Goal: Task Accomplishment & Management: Use online tool/utility

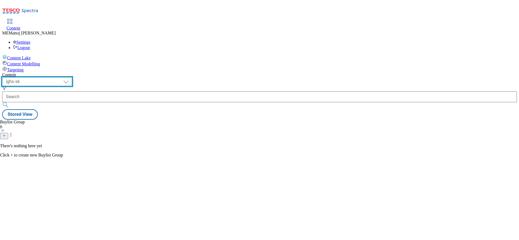
drag, startPoint x: 0, startPoint y: 0, endPoint x: 100, endPoint y: 42, distance: 108.5
click at [72, 77] on select "ghs-roi ghs-uk ighs-cz ighs-hu ighs-sk" at bounding box center [37, 81] width 70 height 9
select select "ghs-roi"
click at [71, 77] on select "ghs-roi ghs-uk ighs-cz ighs-hu ighs-sk" at bounding box center [37, 81] width 70 height 9
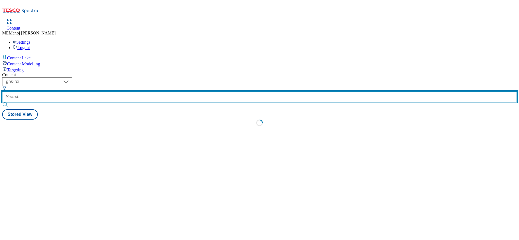
click at [133, 92] on input "text" at bounding box center [259, 97] width 515 height 11
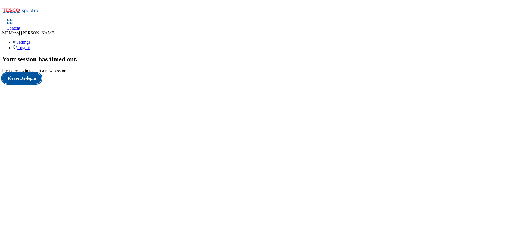
click at [34, 84] on button "Please Re-login" at bounding box center [21, 78] width 39 height 10
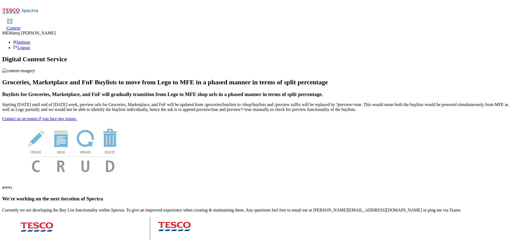
click at [20, 26] on div "Content" at bounding box center [14, 28] width 14 height 5
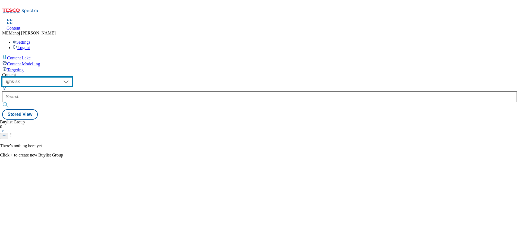
click at [72, 77] on select "ghs-roi ghs-uk ighs-cz ighs-hu ighs-sk" at bounding box center [37, 81] width 70 height 9
select select "ghs-roi"
click at [71, 77] on select "ghs-roi ghs-uk ighs-cz ighs-hu ighs-sk" at bounding box center [37, 81] width 70 height 9
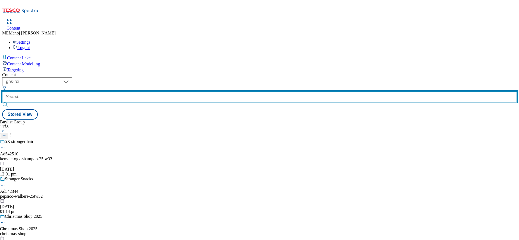
click at [125, 92] on input "text" at bounding box center [259, 97] width 515 height 11
paste input "Clubcard Prices"
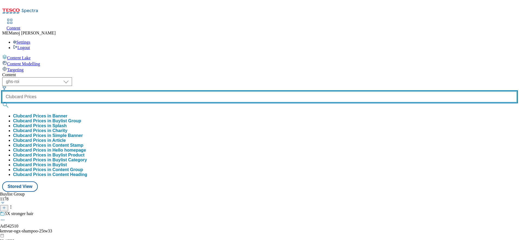
type input "Clubcard Prices"
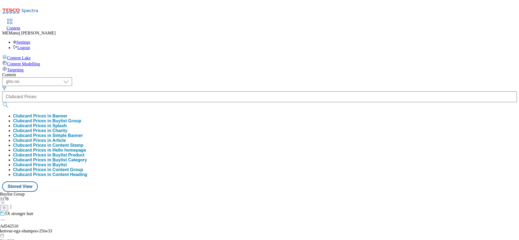
click at [81, 119] on button "Clubcard Prices in Buylist Group" at bounding box center [47, 121] width 68 height 5
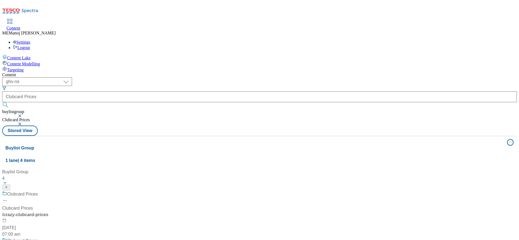
scroll to position [53, 0]
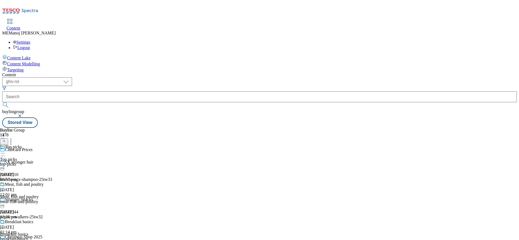
scroll to position [609, 0]
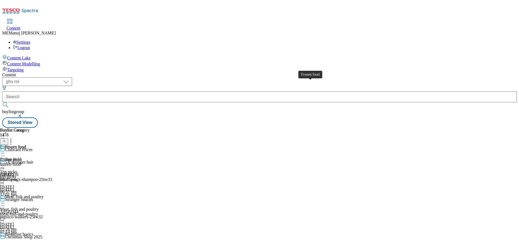
click at [26, 145] on div "Frozen food" at bounding box center [15, 147] width 21 height 5
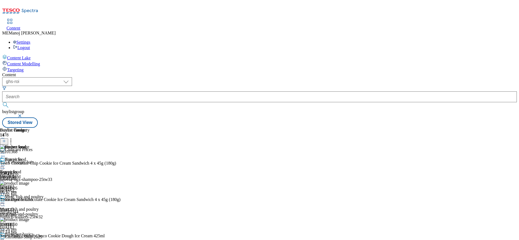
click at [6, 139] on icon at bounding box center [4, 141] width 4 height 4
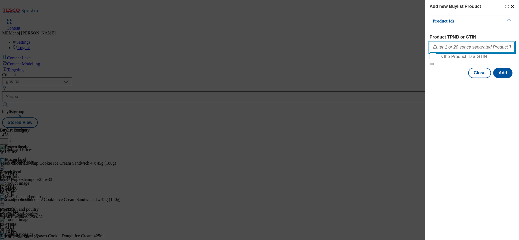
click at [449, 51] on input "Product TPNB or GTIN" at bounding box center [472, 47] width 85 height 11
paste input "81124358 92443476 89975023 86461054 88501039 89993295 93667700 93935745 93345527"
type input "81124358 92443476 89975023 86461054 88501039 89993295 93667700 93935745 93345527"
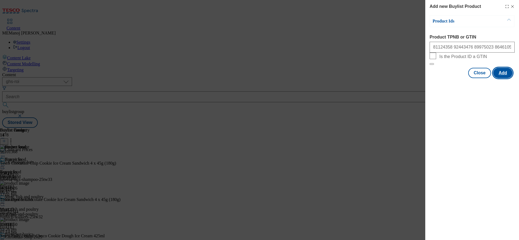
click at [502, 78] on button "Add" at bounding box center [502, 73] width 19 height 10
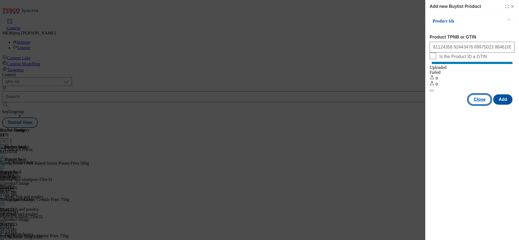
click at [481, 105] on button "Close" at bounding box center [479, 100] width 23 height 10
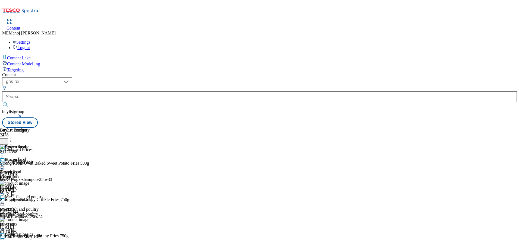
click at [14, 138] on icon at bounding box center [10, 140] width 5 height 5
click at [5, 163] on icon at bounding box center [2, 165] width 5 height 5
click at [34, 226] on span "Un-publish" at bounding box center [25, 228] width 17 height 4
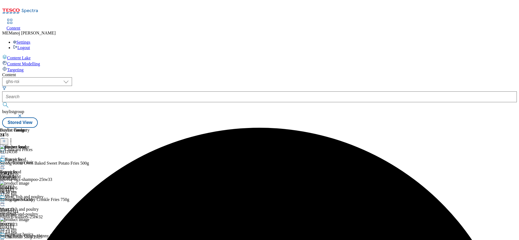
click at [5, 163] on icon at bounding box center [2, 165] width 5 height 5
click at [35, 207] on span "Un-preview" at bounding box center [26, 209] width 18 height 4
click at [14, 138] on icon at bounding box center [10, 140] width 5 height 5
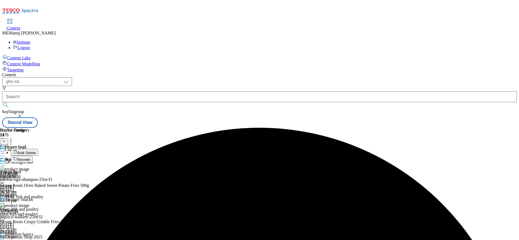
click at [36, 151] on span "Bulk Delete" at bounding box center [26, 153] width 18 height 4
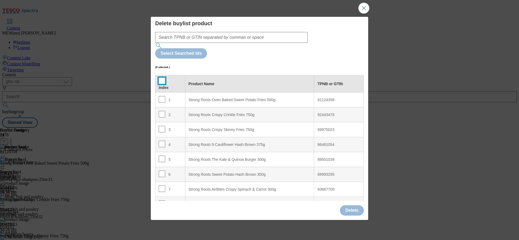
click at [162, 78] on input "Modal" at bounding box center [162, 81] width 7 height 7
checkbox input "true"
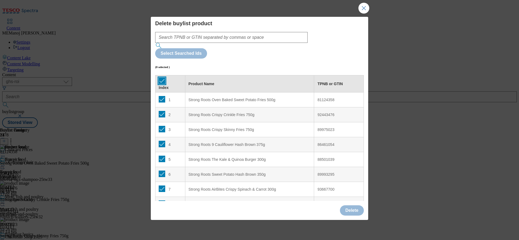
checkbox input "true"
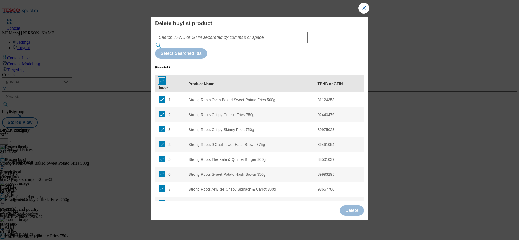
checkbox input "true"
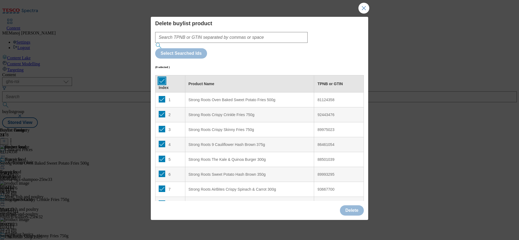
checkbox input "true"
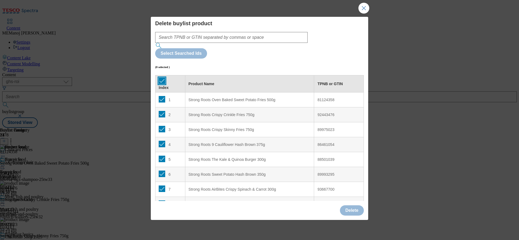
checkbox input "true"
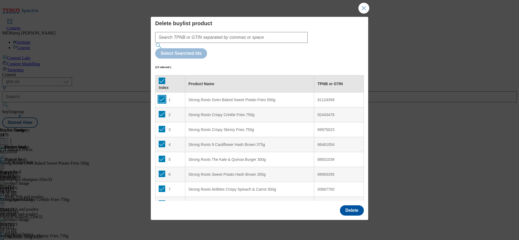
click at [162, 96] on input "Modal" at bounding box center [162, 99] width 7 height 7
checkbox input "false"
click at [350, 206] on button "Delete" at bounding box center [352, 211] width 24 height 10
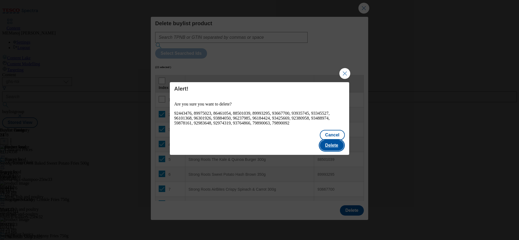
click at [337, 142] on button "Delete" at bounding box center [332, 145] width 24 height 10
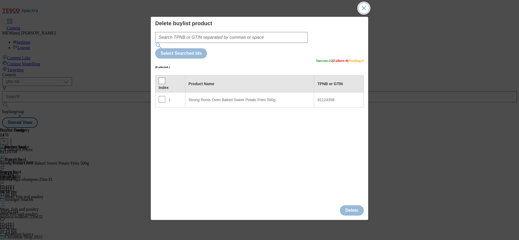
click at [360, 14] on button "Close Modal" at bounding box center [363, 8] width 11 height 11
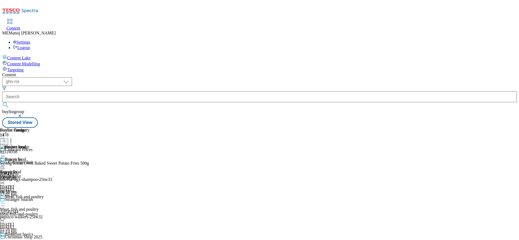
click at [4, 140] on line at bounding box center [4, 141] width 0 height 3
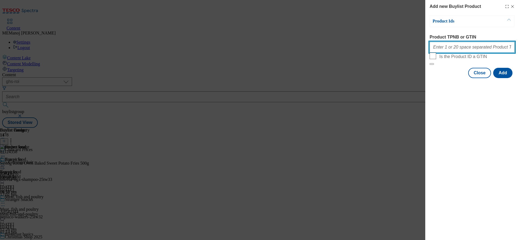
click at [459, 53] on input "Product TPNB or GTIN" at bounding box center [472, 47] width 85 height 11
paste input "81124358 92443476 89975023 86461054 88501039 89993295 93667700 93935745 93345527"
type input "81124358 92443476 89975023 86461054 88501039 89993295 93667700 93935745 93345527"
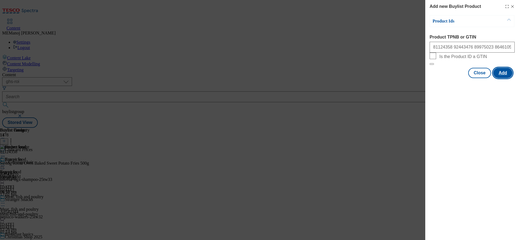
click at [500, 78] on button "Add" at bounding box center [502, 73] width 19 height 10
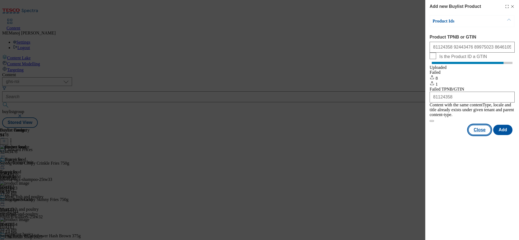
click at [484, 130] on button "Close" at bounding box center [479, 130] width 23 height 10
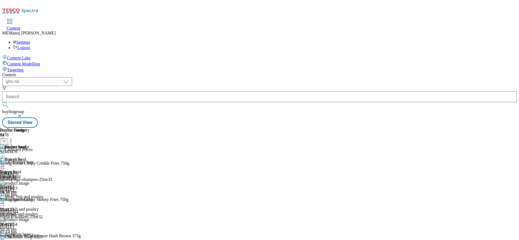
click at [11, 139] on circle at bounding box center [11, 139] width 1 height 1
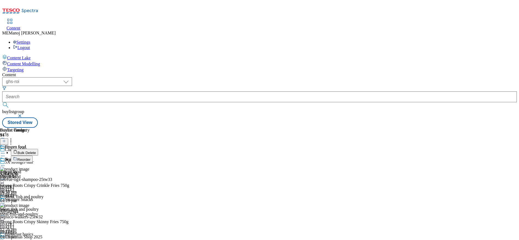
click at [17, 157] on icon at bounding box center [15, 159] width 4 height 4
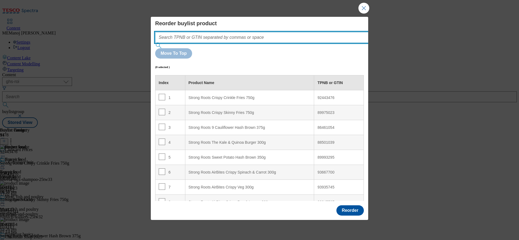
click at [299, 43] on input "Modal" at bounding box center [270, 37] width 230 height 11
paste input "81124358 92443476 89975023 86461054 88501039 89993295 93667700 93935745 93345527"
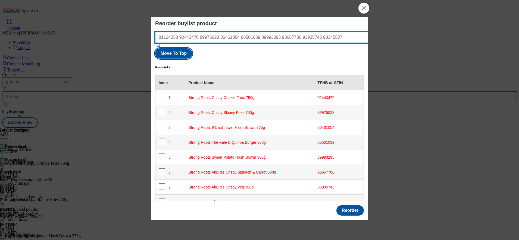
type input "81124358 92443476 89975023 86461054 88501039 89993295 93667700 93935745 93345527"
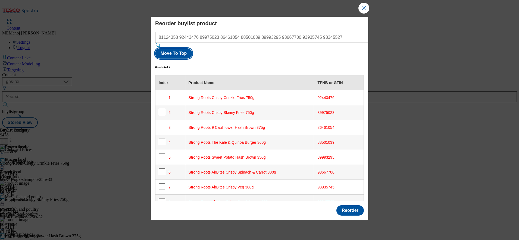
scroll to position [0, 0]
click at [192, 53] on button "Move To Top" at bounding box center [173, 53] width 37 height 10
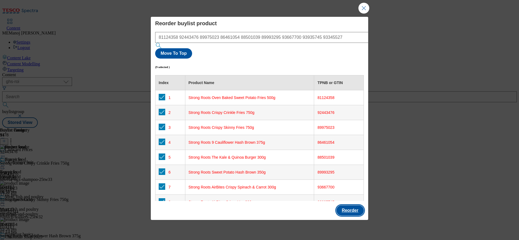
click at [339, 206] on button "Reorder" at bounding box center [349, 211] width 27 height 10
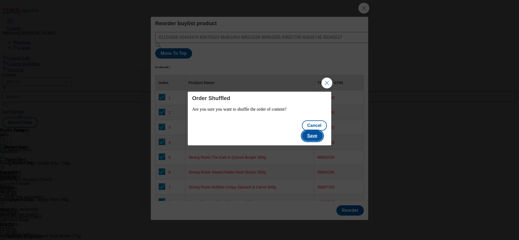
click at [317, 132] on button "Save" at bounding box center [312, 136] width 21 height 10
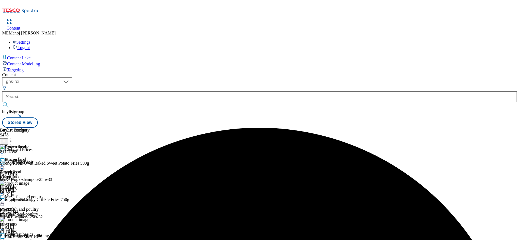
click at [5, 163] on icon at bounding box center [2, 165] width 5 height 5
click at [30, 201] on span "Preview" at bounding box center [23, 203] width 13 height 4
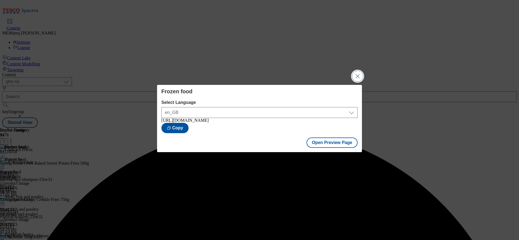
click at [359, 74] on button "Close Modal" at bounding box center [357, 76] width 11 height 11
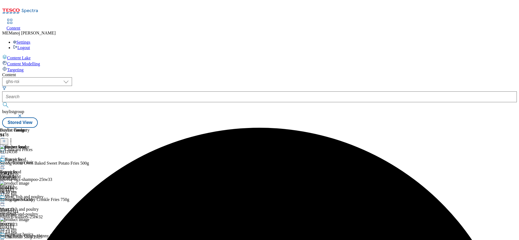
click at [5, 163] on icon at bounding box center [2, 165] width 5 height 5
click at [47, 218] on li "Publish" at bounding box center [29, 221] width 36 height 6
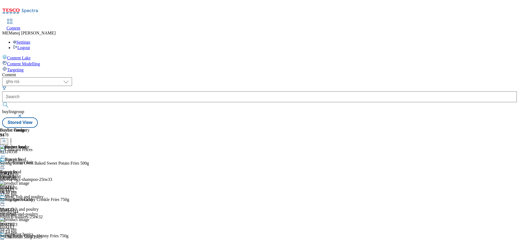
click at [5, 163] on icon at bounding box center [2, 165] width 5 height 5
click at [29, 219] on span "Publish" at bounding box center [23, 221] width 12 height 4
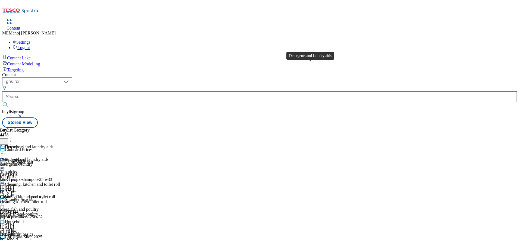
click at [54, 145] on div "Detergents and laundry aids" at bounding box center [29, 147] width 49 height 5
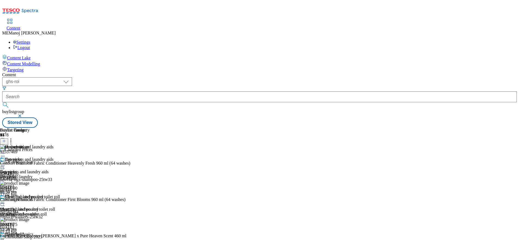
click at [6, 139] on icon at bounding box center [4, 141] width 4 height 4
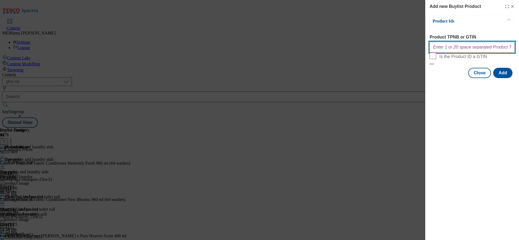
click at [463, 50] on input "Product TPNB or GTIN" at bounding box center [472, 47] width 85 height 11
paste input "93984784"
paste input "93273364"
type input "93984784 93273364"
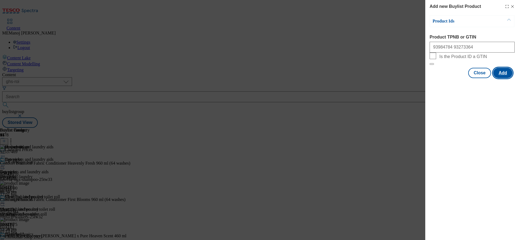
click at [508, 78] on button "Add" at bounding box center [502, 73] width 19 height 10
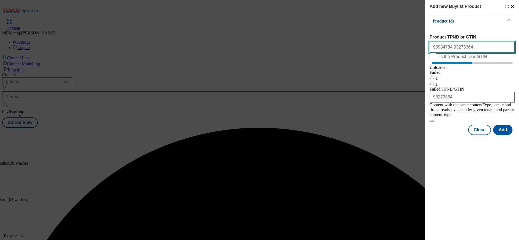
drag, startPoint x: 470, startPoint y: 47, endPoint x: 405, endPoint y: 48, distance: 65.2
click at [405, 48] on div "Add new Buylist Product Product Ids Product TPNB or GTIN 93984784 93273364 Is t…" at bounding box center [259, 120] width 519 height 240
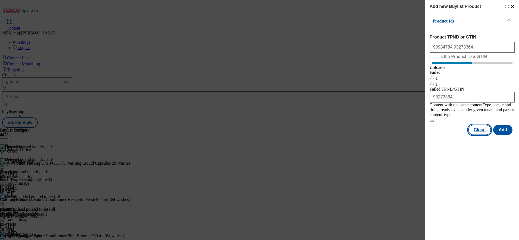
click at [480, 134] on button "Close" at bounding box center [479, 130] width 23 height 10
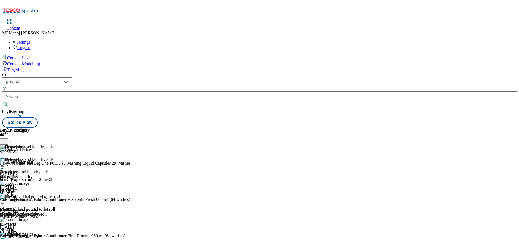
click at [14, 138] on icon at bounding box center [10, 140] width 5 height 5
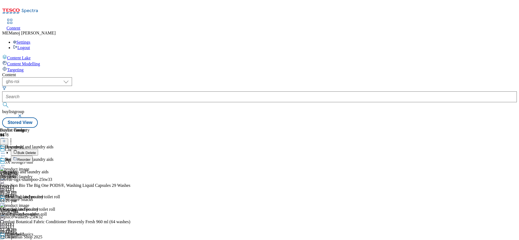
click at [33, 156] on button "Reorder" at bounding box center [22, 159] width 22 height 7
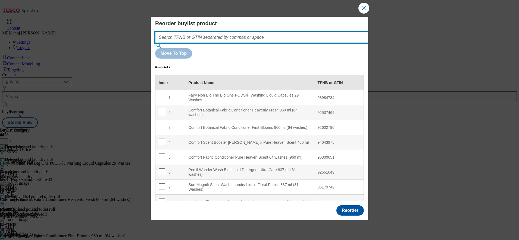
click at [289, 43] on input "Modal" at bounding box center [270, 37] width 230 height 11
paste input "93984784 93273364"
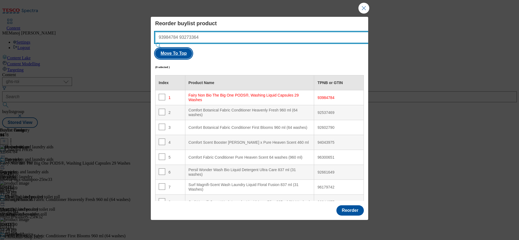
type input "93984784 93273364"
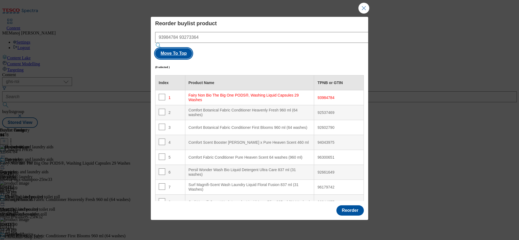
click at [192, 48] on button "Move To Top" at bounding box center [173, 53] width 37 height 10
checkbox input "true"
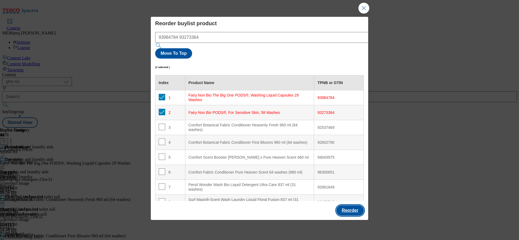
click at [344, 206] on button "Reorder" at bounding box center [349, 211] width 27 height 10
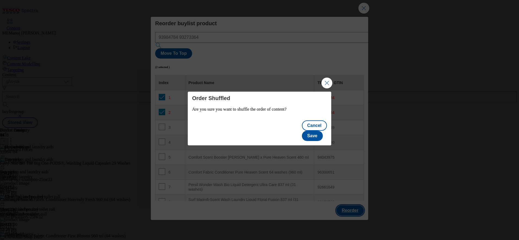
click button "Close Modal" at bounding box center [326, 83] width 11 height 11
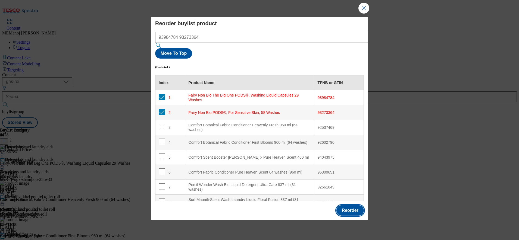
click at [344, 206] on button "Reorder" at bounding box center [349, 211] width 27 height 10
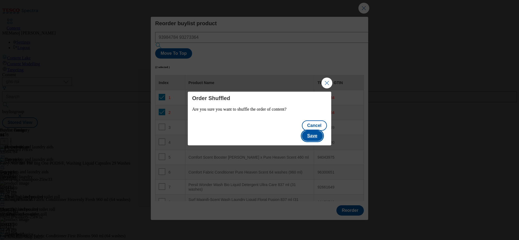
click at [314, 134] on button "Save" at bounding box center [312, 136] width 21 height 10
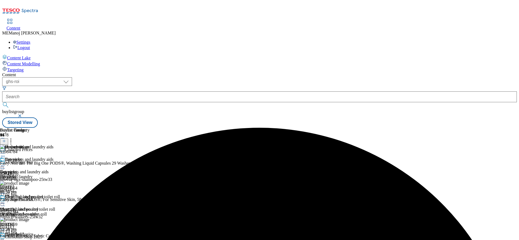
click at [5, 163] on icon at bounding box center [2, 165] width 5 height 5
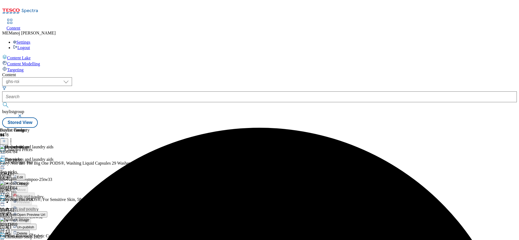
click at [34, 226] on span "Un-publish" at bounding box center [25, 228] width 17 height 4
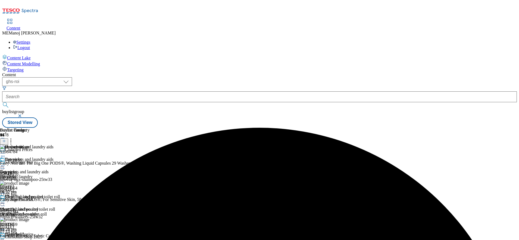
click at [5, 163] on icon at bounding box center [2, 165] width 5 height 5
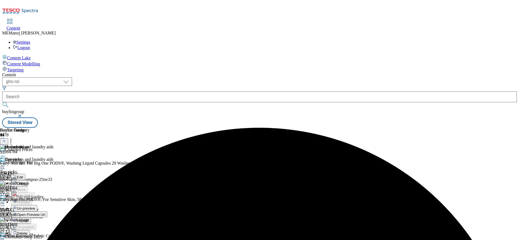
click at [37, 205] on button "Un-preview" at bounding box center [24, 208] width 26 height 6
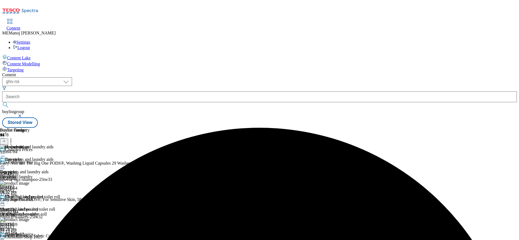
click at [5, 163] on icon at bounding box center [2, 165] width 5 height 5
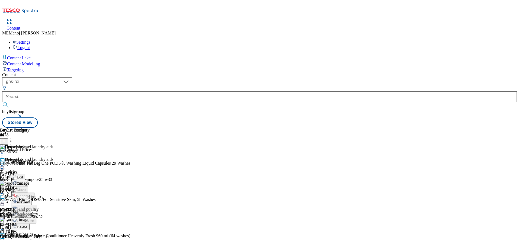
click at [30, 201] on span "Preview" at bounding box center [23, 203] width 13 height 4
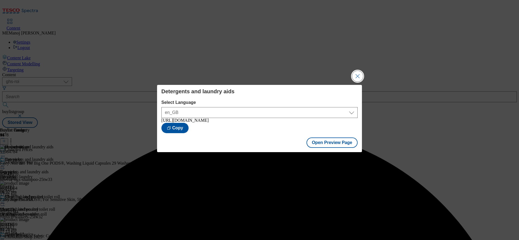
click at [356, 75] on button "Close Modal" at bounding box center [357, 76] width 11 height 11
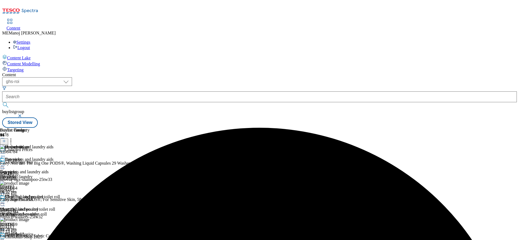
click at [5, 166] on circle at bounding box center [4, 166] width 1 height 1
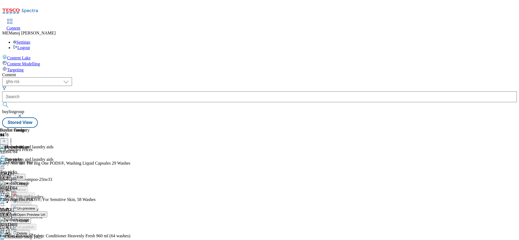
click at [29, 219] on span "Publish" at bounding box center [23, 221] width 12 height 4
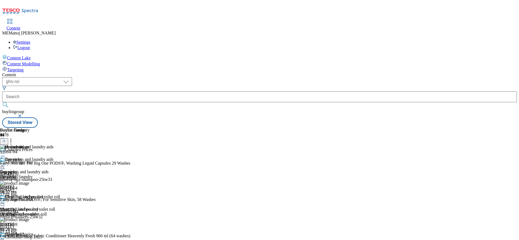
scroll to position [646, 0]
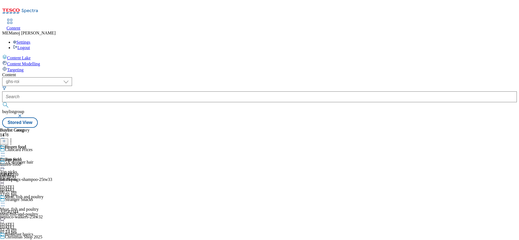
click at [5, 151] on icon at bounding box center [2, 153] width 5 height 5
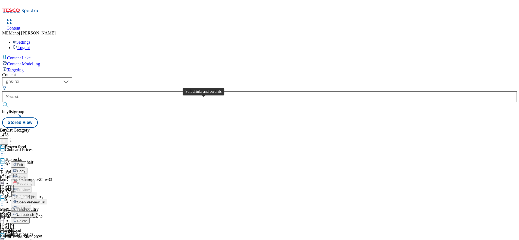
scroll to position [295, 0]
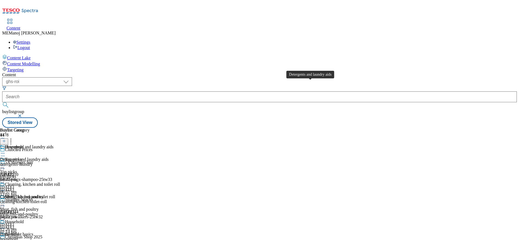
click at [54, 145] on div "Detergents and laundry aids" at bounding box center [29, 147] width 49 height 5
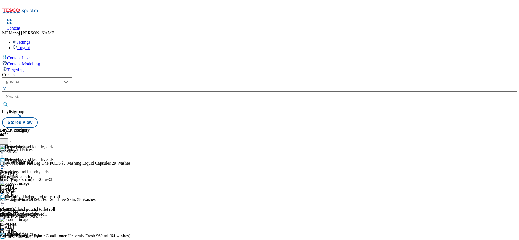
scroll to position [499, 0]
click at [5, 163] on icon at bounding box center [2, 165] width 5 height 5
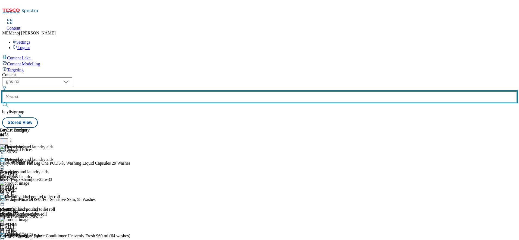
click at [129, 92] on input "text" at bounding box center [259, 97] width 515 height 11
paste input "Top picks"
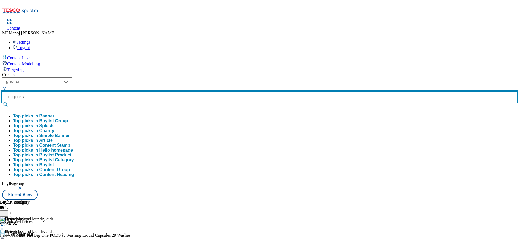
type input "Top picks"
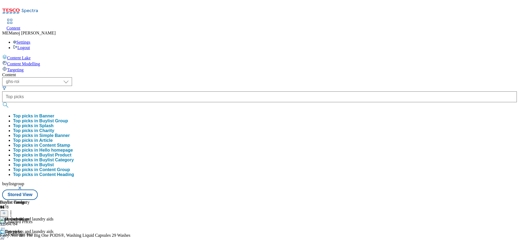
click at [68, 119] on button "Top picks in Buylist Group" at bounding box center [40, 121] width 55 height 5
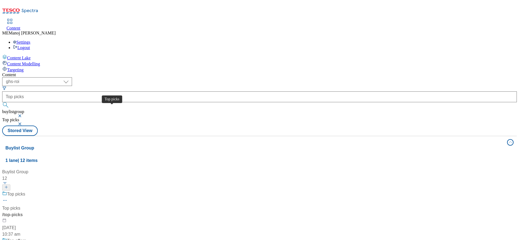
click at [25, 191] on div "Top picks" at bounding box center [16, 194] width 18 height 7
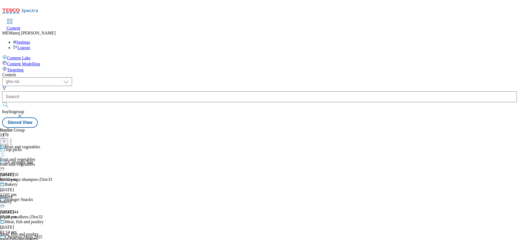
scroll to position [293, 0]
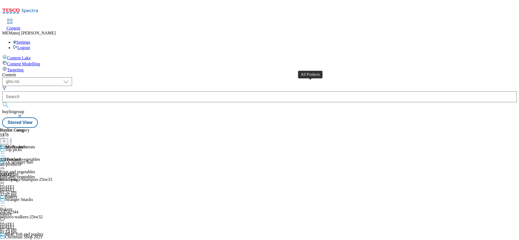
click at [27, 145] on div "All Products" at bounding box center [16, 147] width 22 height 5
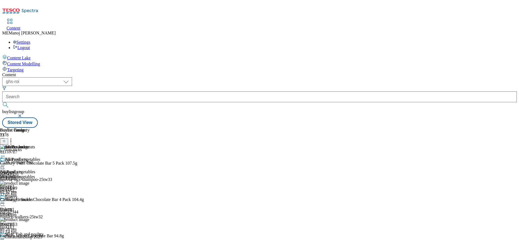
click at [8, 139] on button at bounding box center [4, 142] width 8 height 6
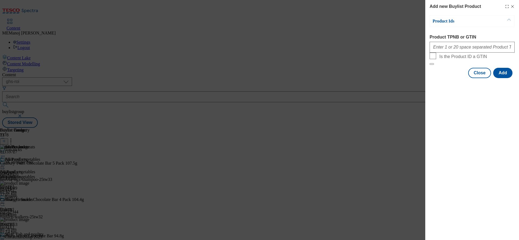
drag, startPoint x: 447, startPoint y: 43, endPoint x: 444, endPoint y: 46, distance: 4.8
click at [444, 46] on div "Modal" at bounding box center [472, 46] width 85 height 13
click at [444, 46] on input "Product TPNB or GTIN" at bounding box center [472, 47] width 85 height 11
paste input "93337687 89277832 89938696 89278232"
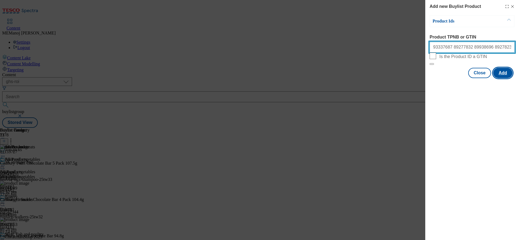
type input "93337687 89277832 89938696 89278232"
click at [502, 78] on button "Add" at bounding box center [502, 73] width 19 height 10
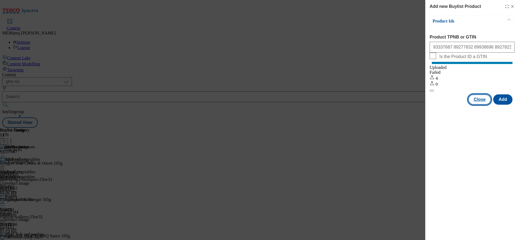
click at [485, 105] on button "Close" at bounding box center [479, 100] width 23 height 10
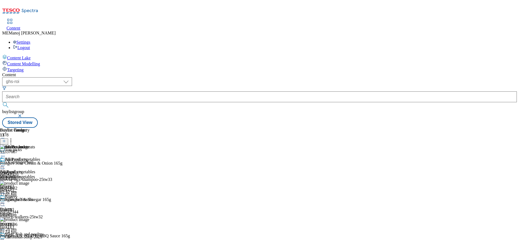
scroll to position [36, 0]
click at [100, 181] on div "89277832 Pringles Salt & Vinegar 165g [DATE] 04:24 pm" at bounding box center [50, 199] width 100 height 36
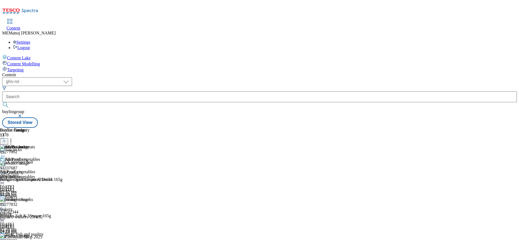
click at [5, 163] on icon at bounding box center [2, 165] width 5 height 5
click at [34, 226] on span "Un-publish" at bounding box center [25, 228] width 17 height 4
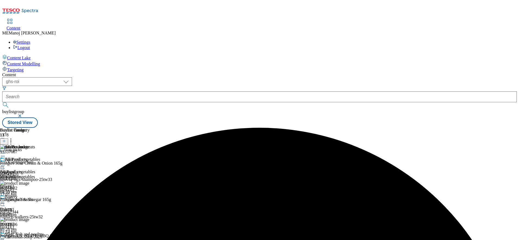
click at [5, 163] on icon at bounding box center [2, 165] width 5 height 5
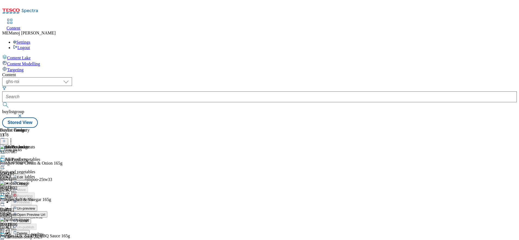
click at [37, 205] on button "Un-preview" at bounding box center [24, 208] width 26 height 6
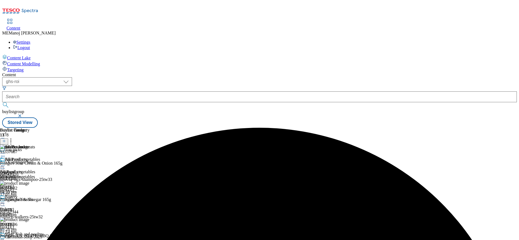
click at [5, 163] on icon at bounding box center [2, 165] width 5 height 5
click at [30, 201] on span "Preview" at bounding box center [23, 203] width 13 height 4
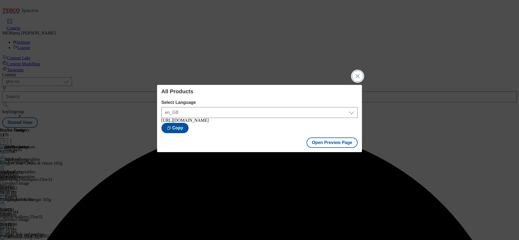
click at [356, 73] on button "Close Modal" at bounding box center [357, 76] width 11 height 11
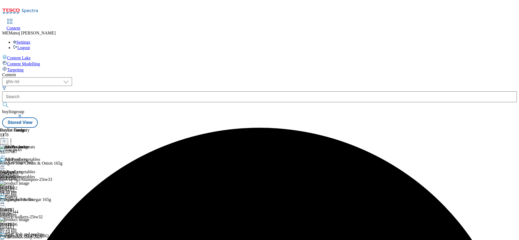
click at [5, 163] on icon at bounding box center [2, 165] width 5 height 5
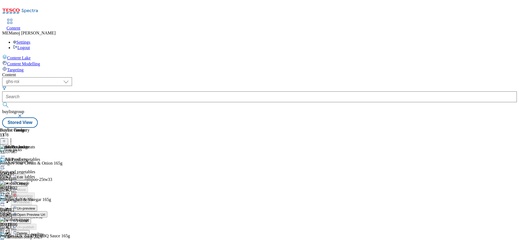
click at [29, 219] on span "Publish" at bounding box center [23, 221] width 12 height 4
